Goal: Use online tool/utility: Utilize a website feature to perform a specific function

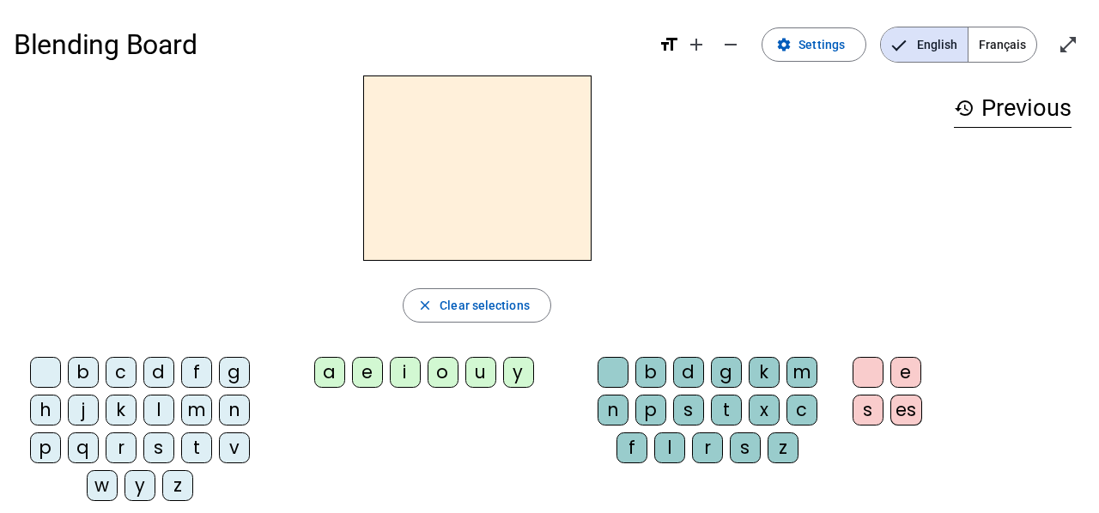
click at [81, 376] on div "b" at bounding box center [83, 372] width 31 height 31
click at [326, 385] on div "a" at bounding box center [329, 372] width 31 height 31
click at [799, 379] on div "m" at bounding box center [801, 372] width 31 height 31
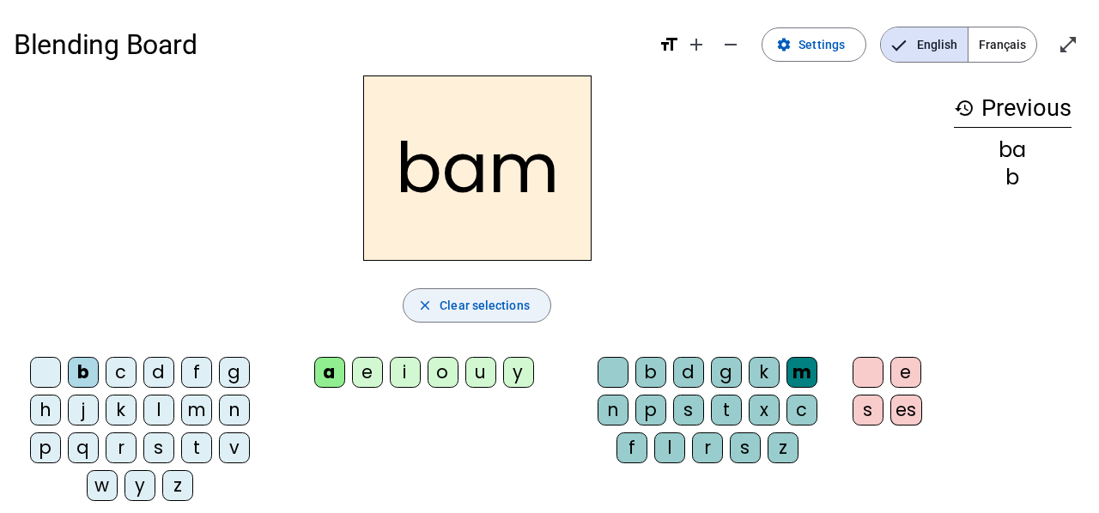
click at [457, 309] on span "Clear selections" at bounding box center [484, 305] width 90 height 21
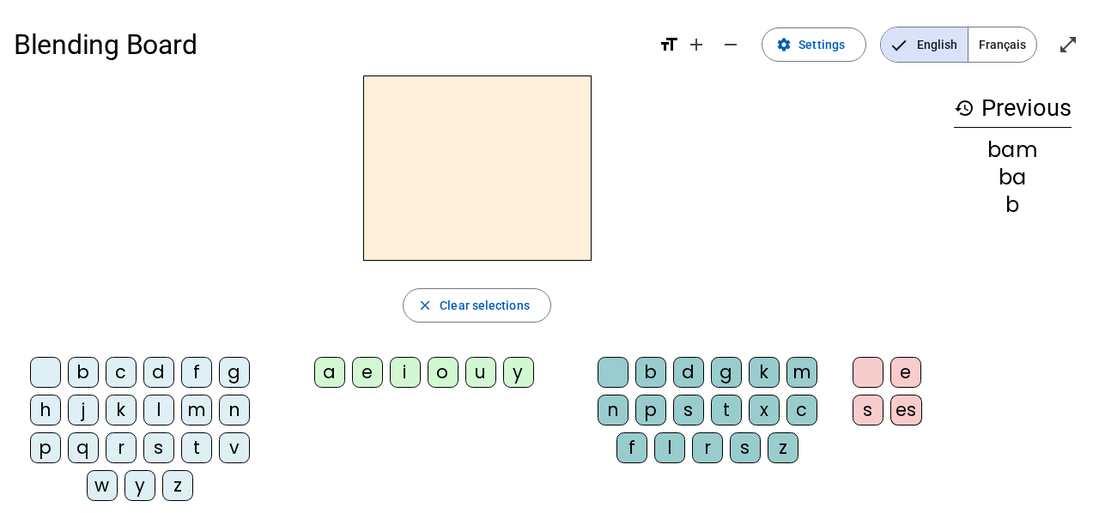
click at [42, 450] on div "p" at bounding box center [45, 448] width 31 height 31
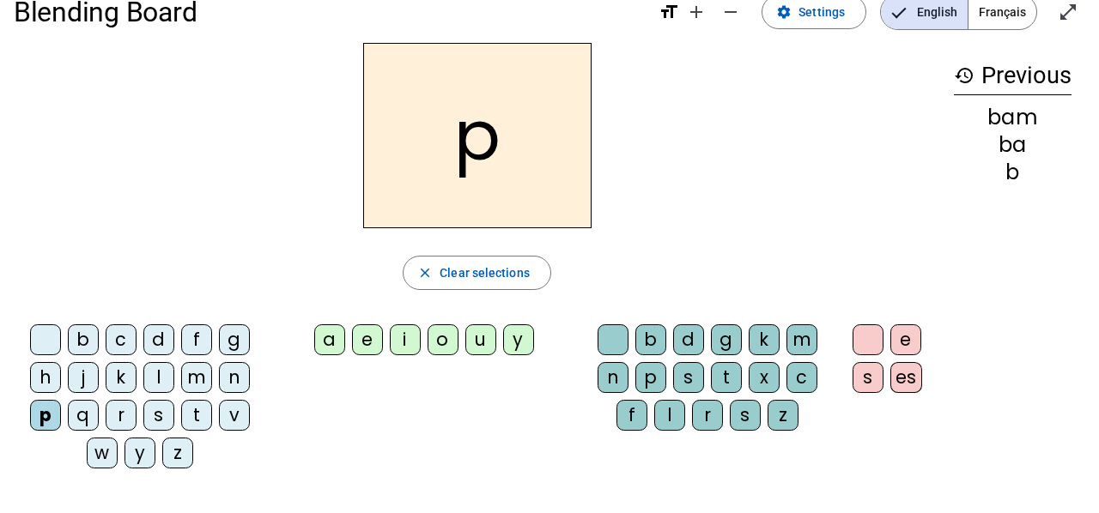
scroll to position [34, 0]
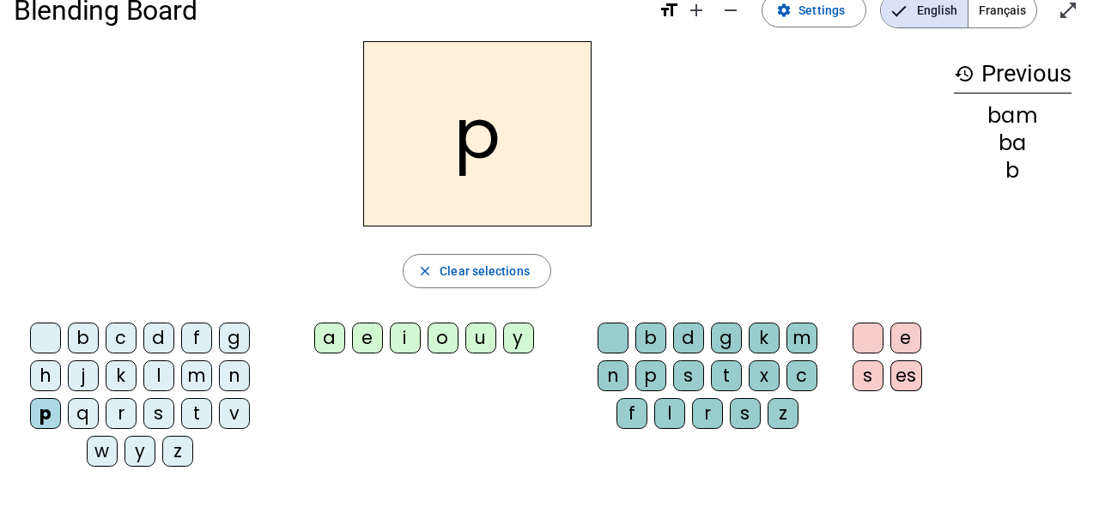
click at [442, 334] on div "o" at bounding box center [442, 338] width 31 height 31
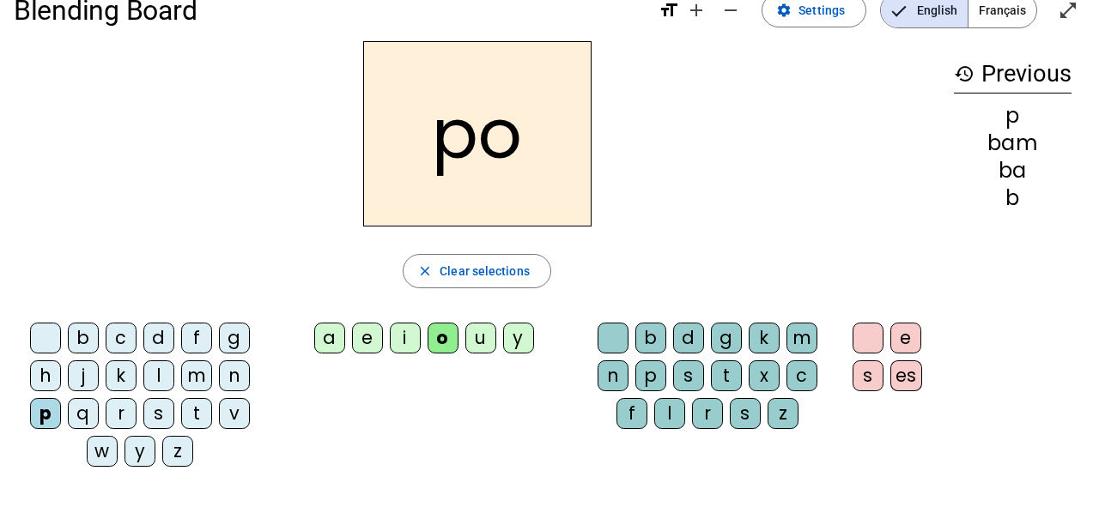
click at [481, 336] on div "u" at bounding box center [480, 338] width 31 height 31
click at [476, 341] on div "u" at bounding box center [480, 338] width 31 height 31
drag, startPoint x: 436, startPoint y: 341, endPoint x: 459, endPoint y: 310, distance: 38.6
click at [457, 312] on div "pu close Clear selections b c d f g h j k l m n p q r s t v w y z a e i o u y b…" at bounding box center [477, 260] width 926 height 439
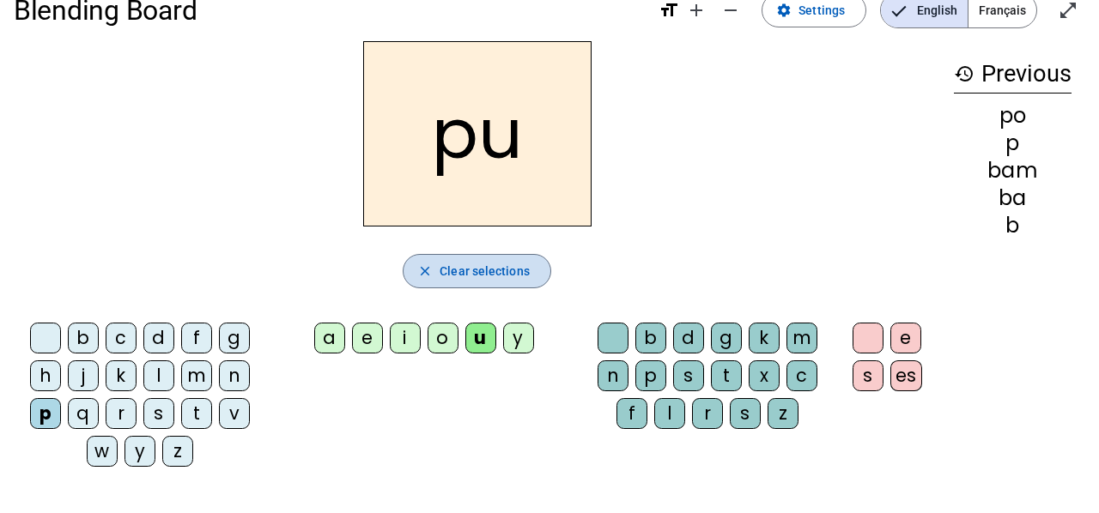
click at [480, 276] on span "Clear selections" at bounding box center [484, 271] width 90 height 21
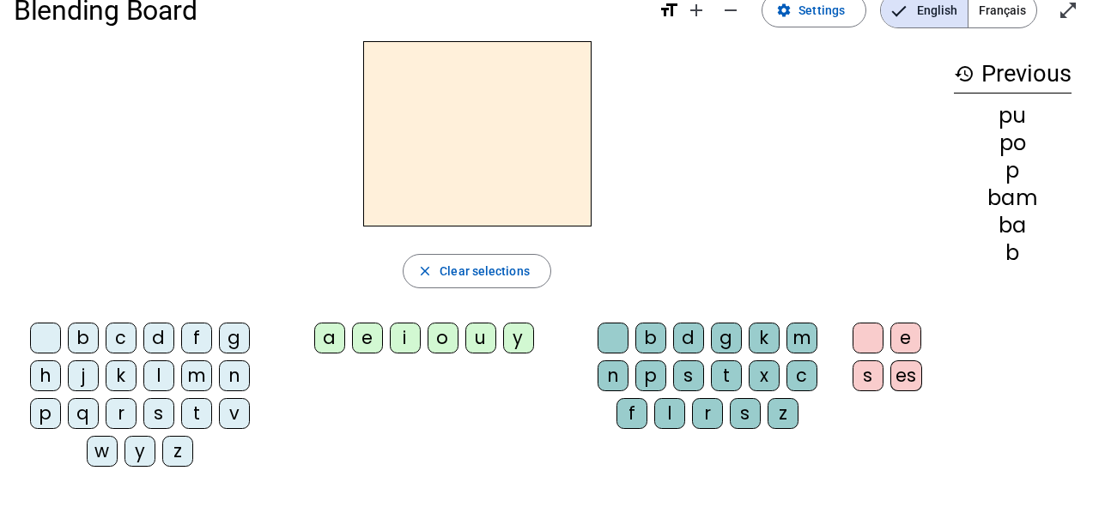
click at [44, 417] on div "p" at bounding box center [45, 413] width 31 height 31
click at [336, 343] on div "a" at bounding box center [329, 338] width 31 height 31
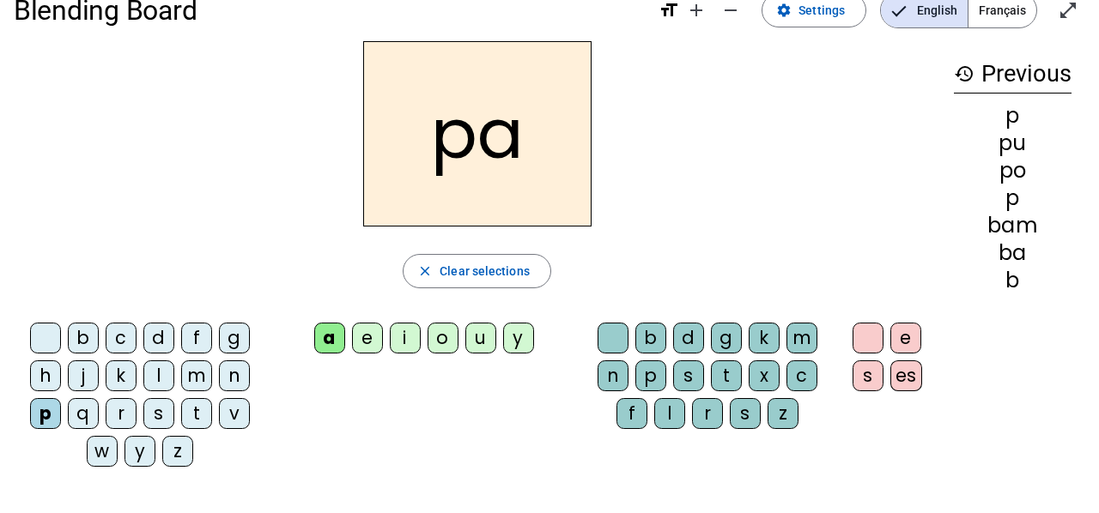
click at [671, 410] on div "l" at bounding box center [669, 413] width 31 height 31
